Goal: Find specific page/section: Find specific page/section

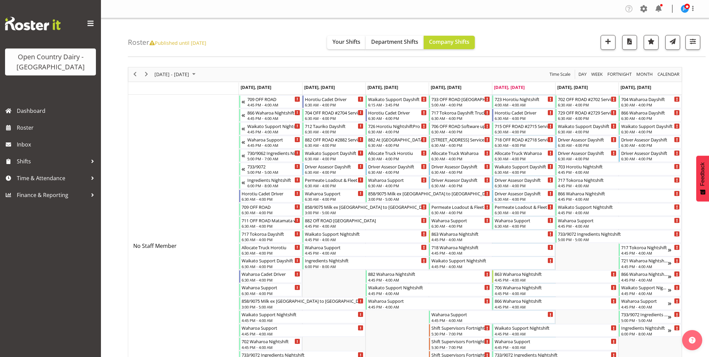
scroll to position [4926, 0]
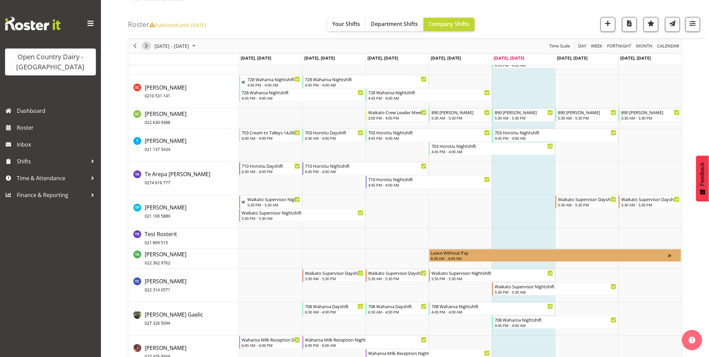
click at [145, 44] on span "Next" at bounding box center [146, 46] width 8 height 8
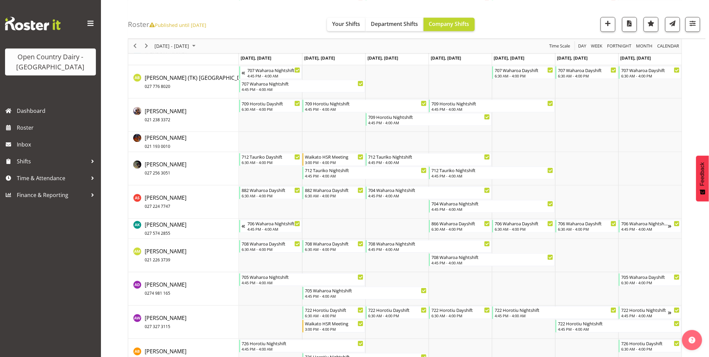
scroll to position [337, 0]
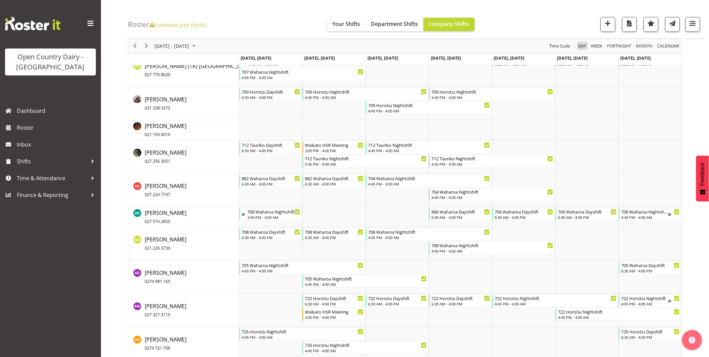
drag, startPoint x: 584, startPoint y: 44, endPoint x: 285, endPoint y: 64, distance: 299.8
click at [584, 44] on span "Day" at bounding box center [582, 46] width 9 height 8
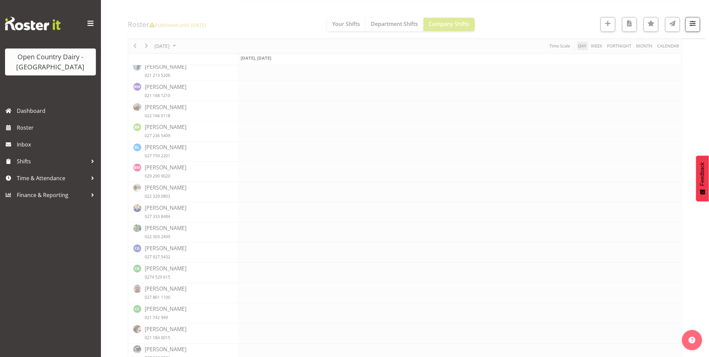
scroll to position [0, 0]
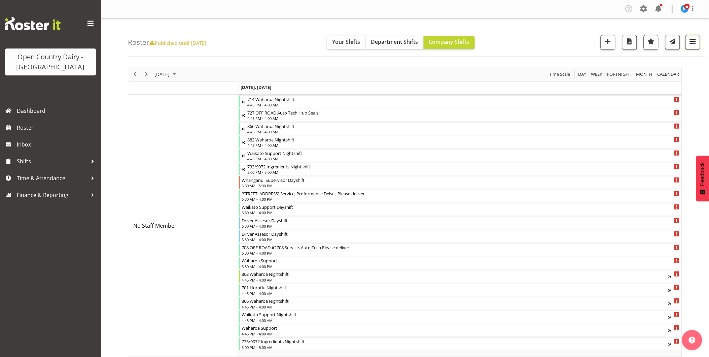
click at [692, 42] on span "button" at bounding box center [693, 41] width 9 height 9
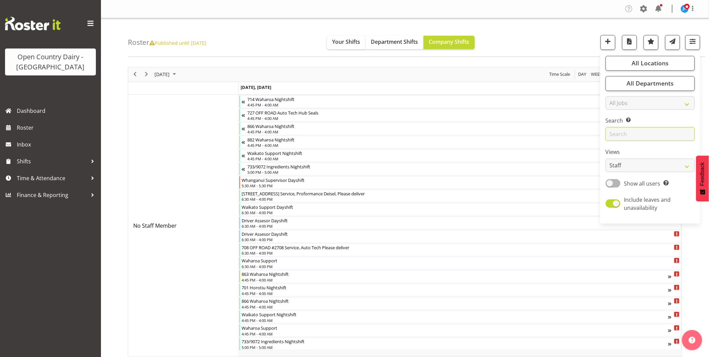
click at [628, 135] on input "text" at bounding box center [650, 133] width 89 height 13
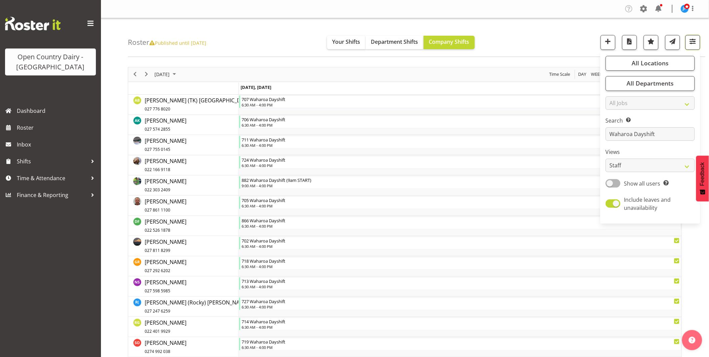
click at [695, 43] on span "button" at bounding box center [693, 41] width 9 height 9
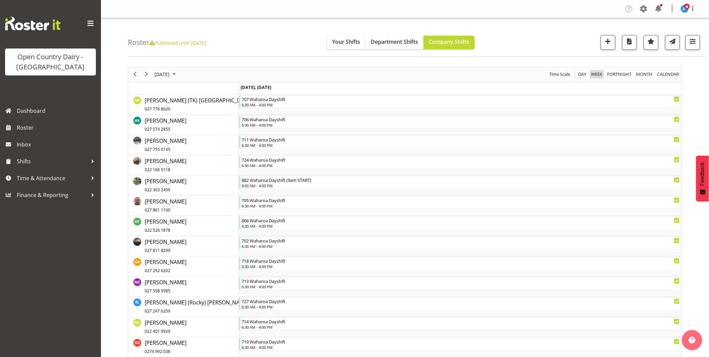
click at [599, 73] on span "Week" at bounding box center [597, 74] width 13 height 8
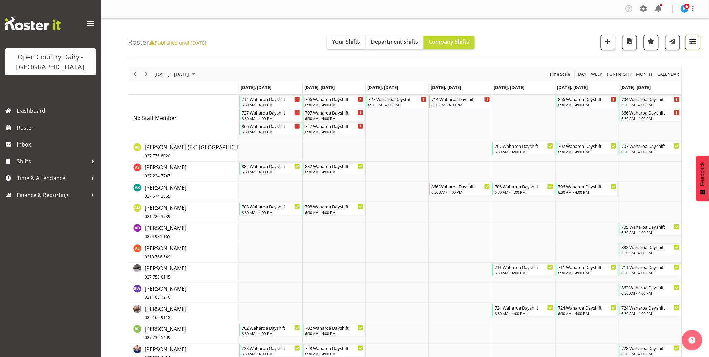
click at [695, 42] on span "button" at bounding box center [693, 41] width 9 height 9
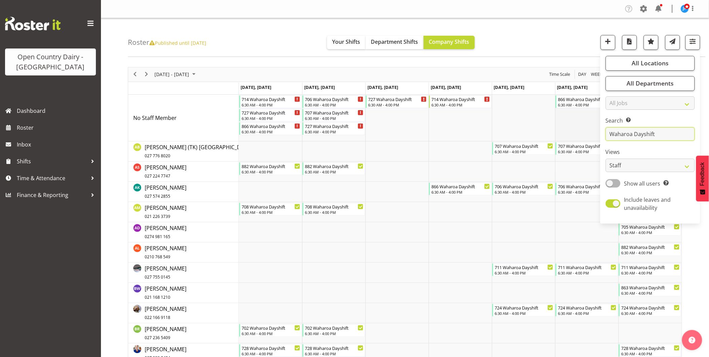
drag, startPoint x: 662, startPoint y: 134, endPoint x: 599, endPoint y: 129, distance: 62.8
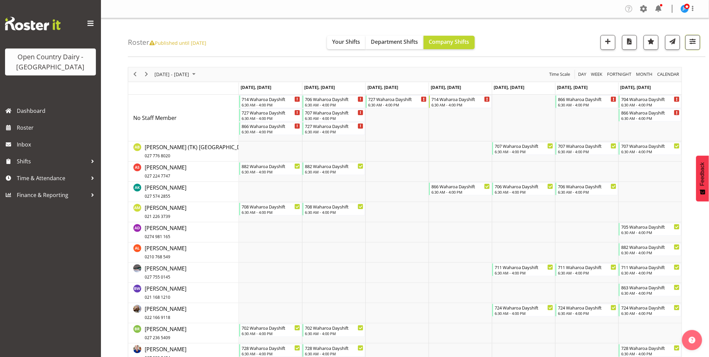
click at [692, 41] on span "button" at bounding box center [693, 41] width 9 height 9
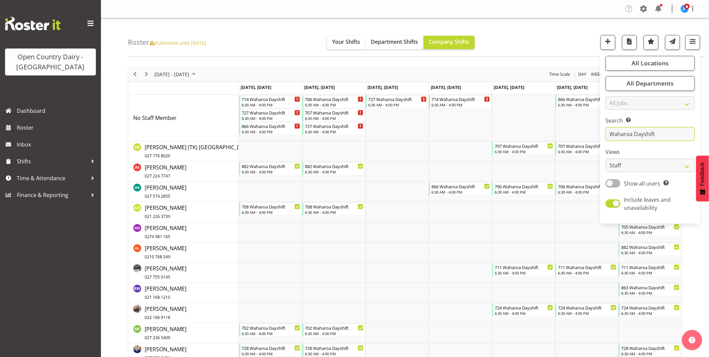
click at [662, 134] on input "Waharoa Dayshift" at bounding box center [650, 133] width 89 height 13
type input "W"
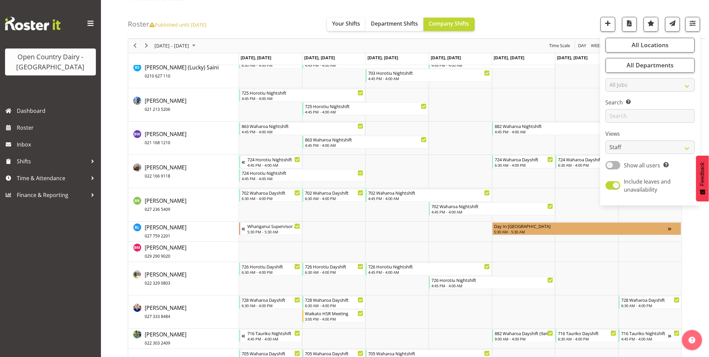
scroll to position [710, 0]
